Goal: Task Accomplishment & Management: Manage account settings

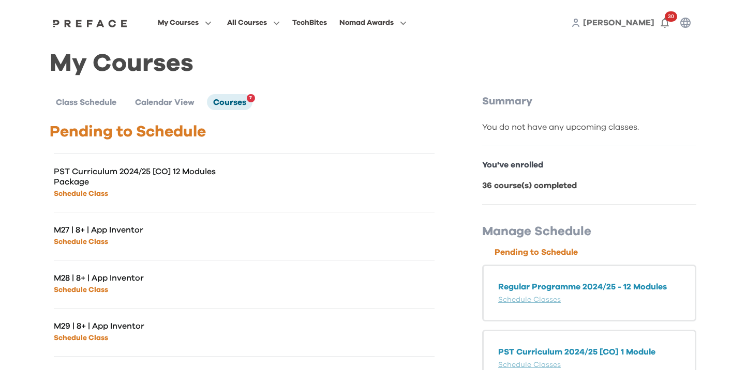
click at [648, 21] on span "[PERSON_NAME]" at bounding box center [618, 23] width 71 height 8
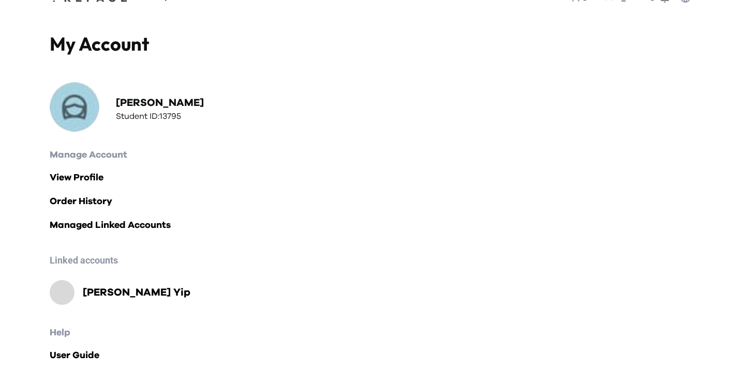
scroll to position [52, 0]
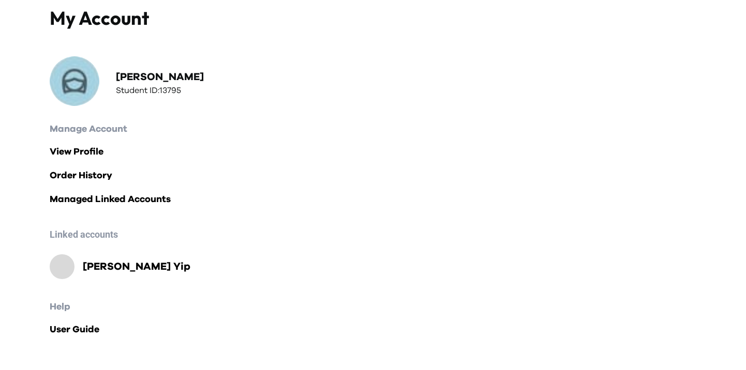
click at [78, 96] on img at bounding box center [75, 81] width 50 height 50
click at [76, 153] on link "View Profile" at bounding box center [373, 152] width 647 height 14
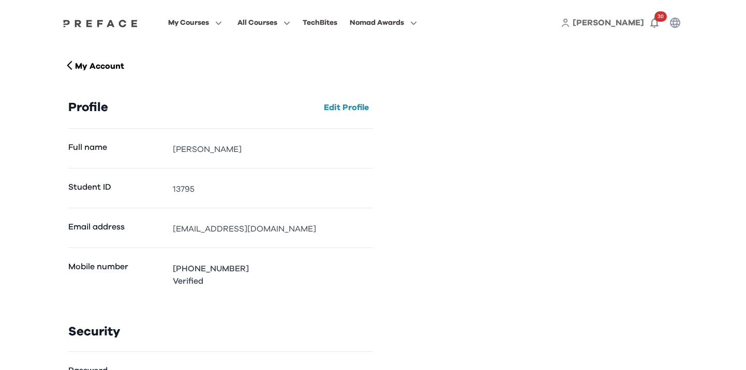
scroll to position [79, 0]
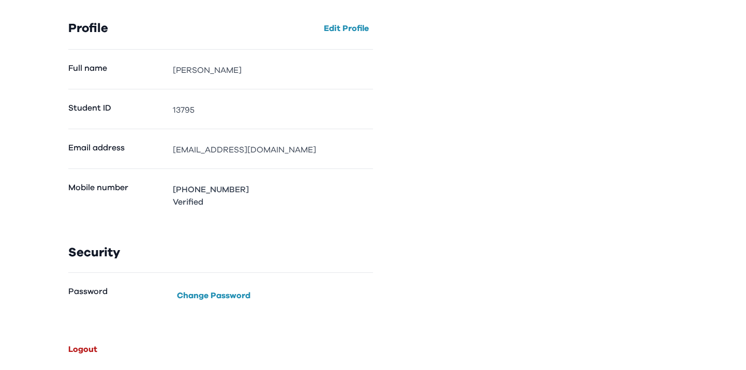
click at [78, 350] on button "Logout" at bounding box center [82, 349] width 37 height 17
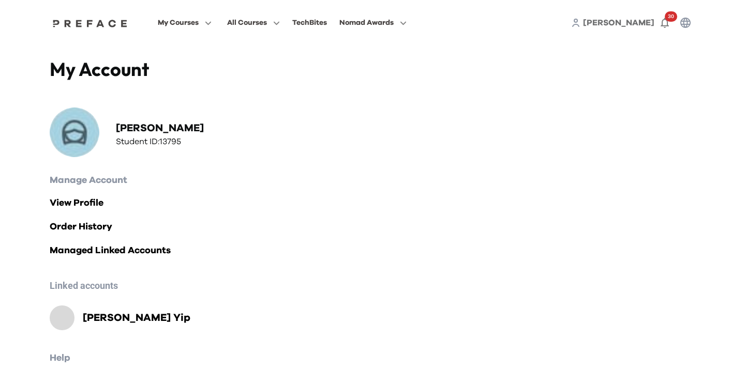
click at [626, 23] on span "[PERSON_NAME]" at bounding box center [618, 23] width 71 height 8
click at [640, 24] on span "[PERSON_NAME]" at bounding box center [618, 23] width 71 height 8
click at [632, 21] on span "[PERSON_NAME]" at bounding box center [618, 23] width 71 height 8
click at [648, 21] on span "[PERSON_NAME]" at bounding box center [618, 23] width 71 height 8
click at [88, 133] on img at bounding box center [75, 133] width 50 height 50
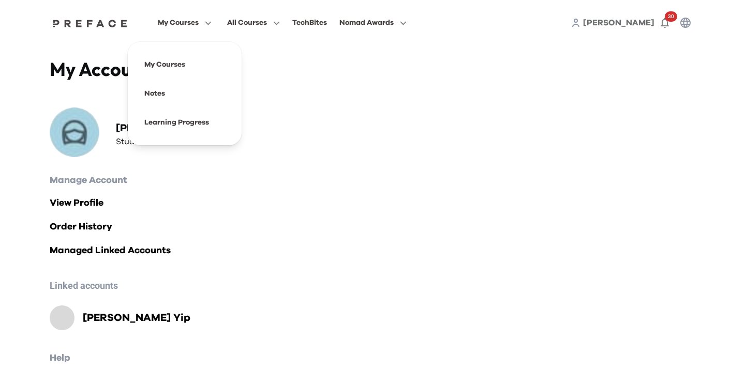
click at [579, 24] on icon at bounding box center [576, 25] width 6 height 3
click at [660, 22] on icon "button" at bounding box center [665, 23] width 12 height 12
click at [689, 24] on icon "button" at bounding box center [685, 23] width 10 height 10
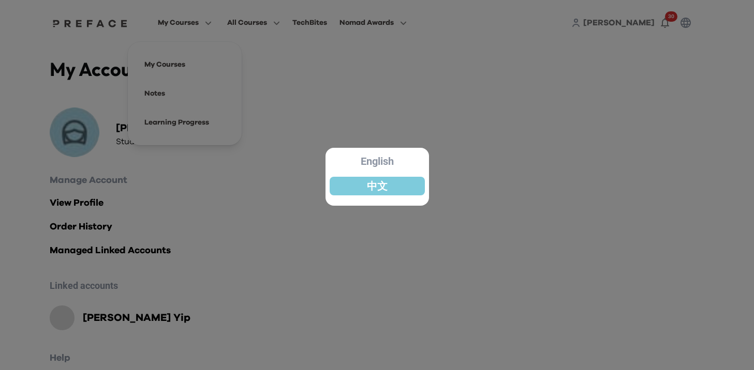
click at [539, 164] on div at bounding box center [377, 185] width 754 height 370
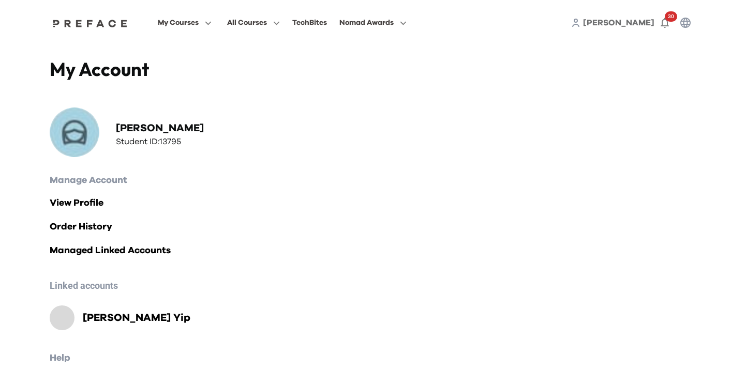
click at [43, 122] on div "My Account [PERSON_NAME] Student ID: 13795 Manage Account View Profile Order Hi…" at bounding box center [373, 234] width 662 height 376
